Goal: Navigation & Orientation: Find specific page/section

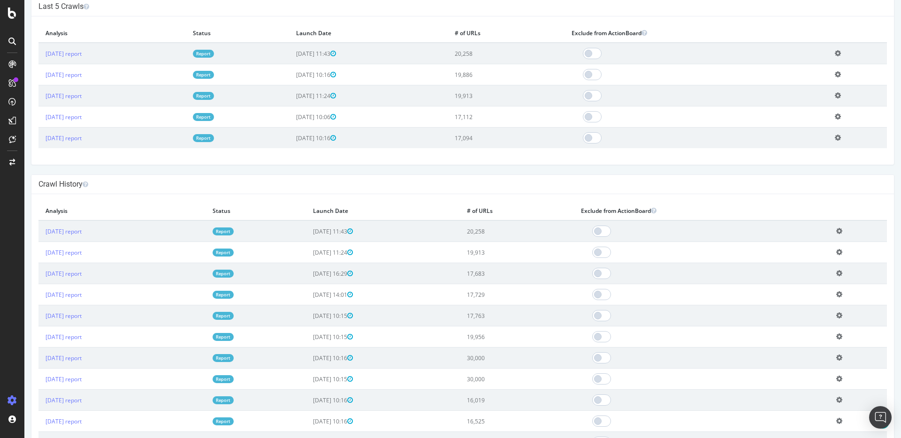
scroll to position [293, 0]
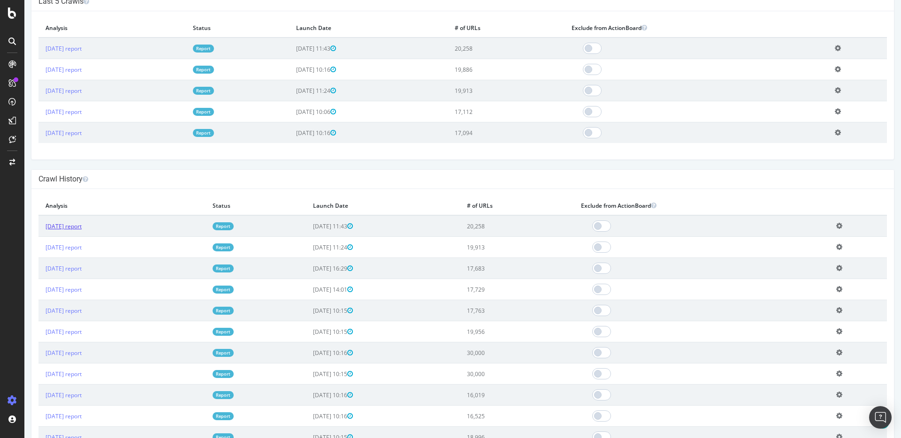
click at [69, 227] on link "[DATE] report" at bounding box center [64, 226] width 36 height 8
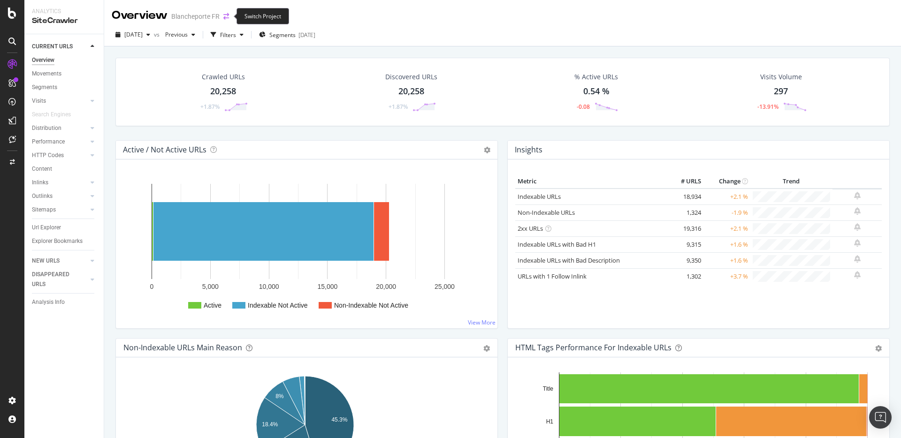
click at [224, 16] on icon "arrow-right-arrow-left" at bounding box center [226, 16] width 6 height 7
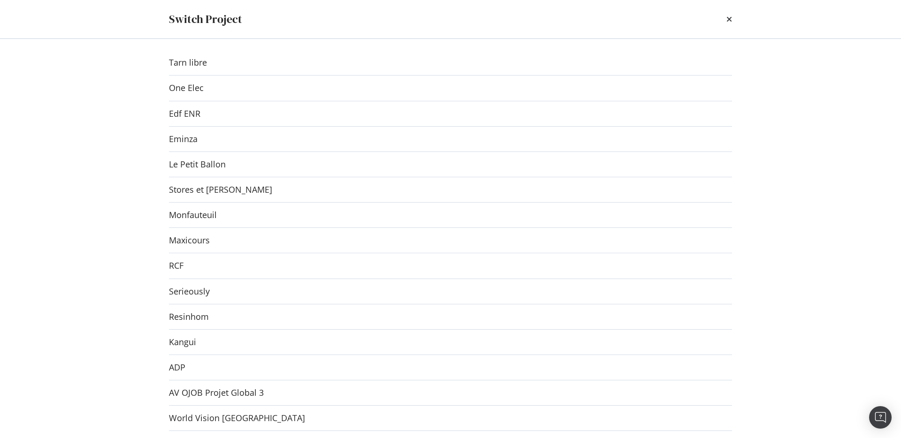
click at [807, 129] on div "Switch Project Tarn libre One Elec Edf ENR Eminza Le Petit Ballon Stores et [PE…" at bounding box center [450, 219] width 901 height 438
click at [725, 18] on div "Switch Project" at bounding box center [450, 19] width 563 height 16
click at [736, 16] on div "Switch Project" at bounding box center [450, 19] width 601 height 38
click at [730, 16] on icon "times" at bounding box center [730, 19] width 6 height 8
